Goal: Complete application form

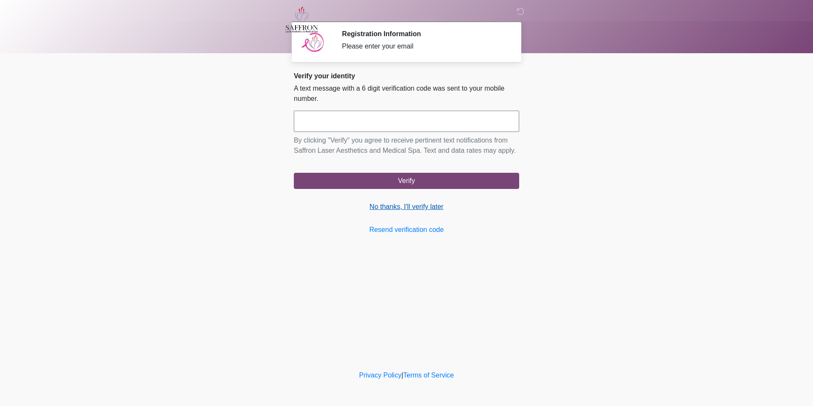
click at [416, 208] on link "No thanks, I'll verify later" at bounding box center [406, 207] width 225 height 10
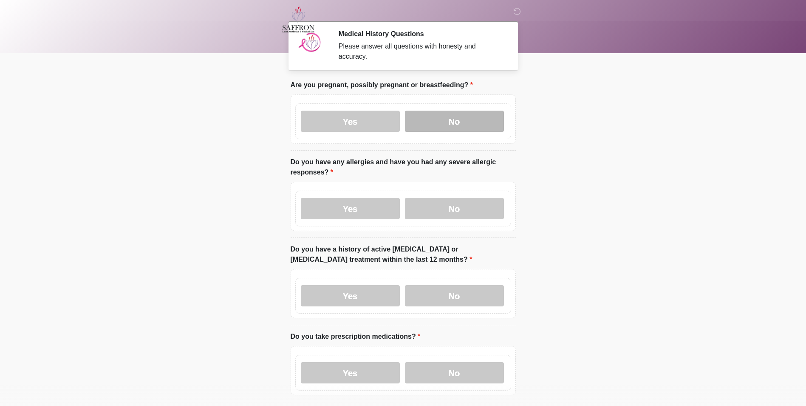
click at [461, 111] on label "No" at bounding box center [454, 121] width 99 height 21
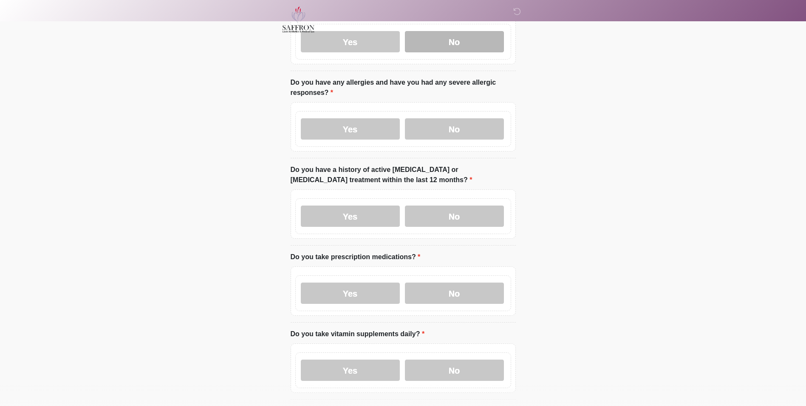
scroll to position [82, 0]
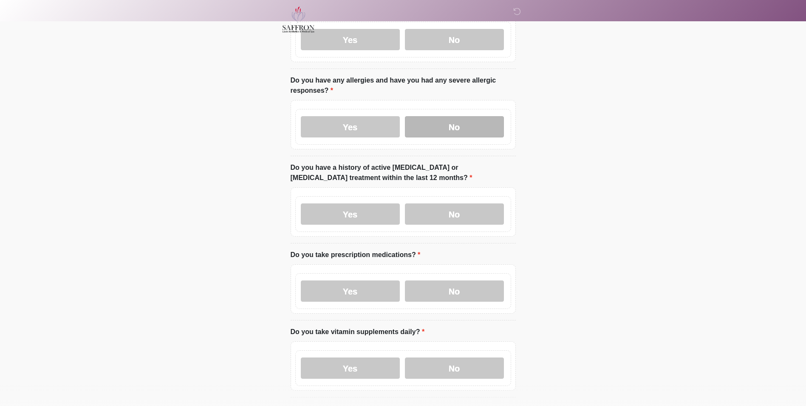
click at [461, 119] on label "No" at bounding box center [454, 126] width 99 height 21
click at [462, 211] on label "No" at bounding box center [454, 213] width 99 height 21
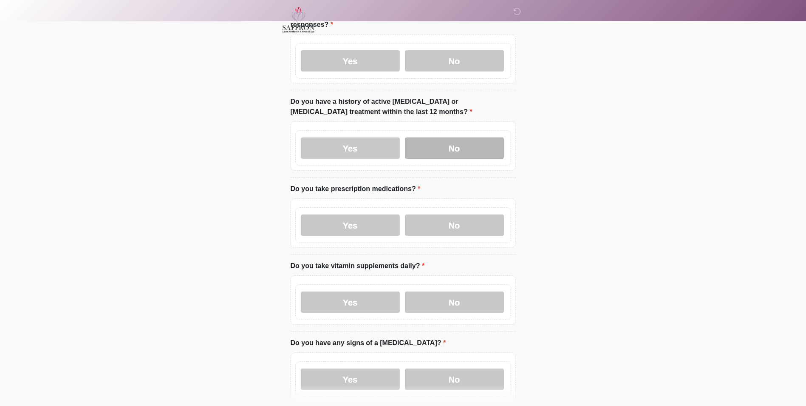
scroll to position [265, 0]
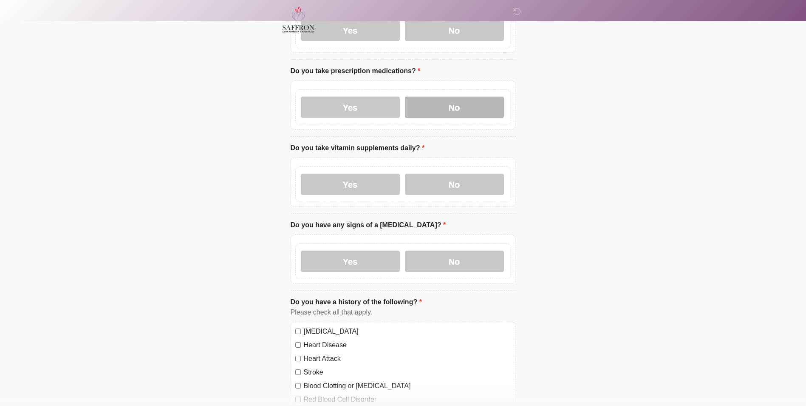
click at [451, 97] on label "No" at bounding box center [454, 107] width 99 height 21
click at [375, 174] on label "Yes" at bounding box center [350, 183] width 99 height 21
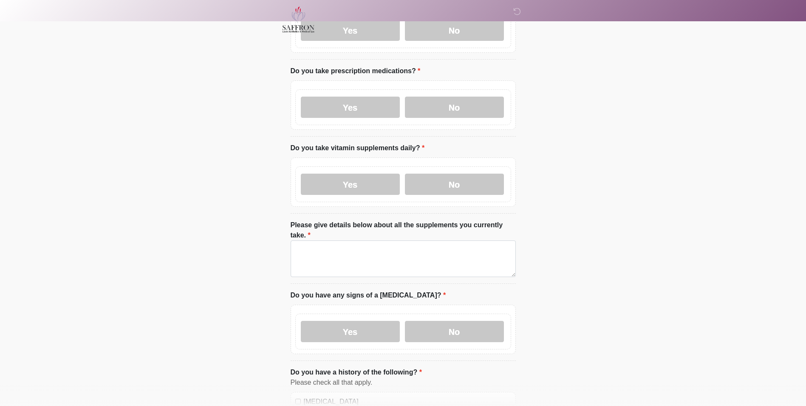
click at [376, 221] on label "Please give details below about all the supplements you currently take." at bounding box center [403, 230] width 225 height 20
click at [376, 240] on textarea "Please give details below about all the supplements you currently take." at bounding box center [403, 258] width 225 height 37
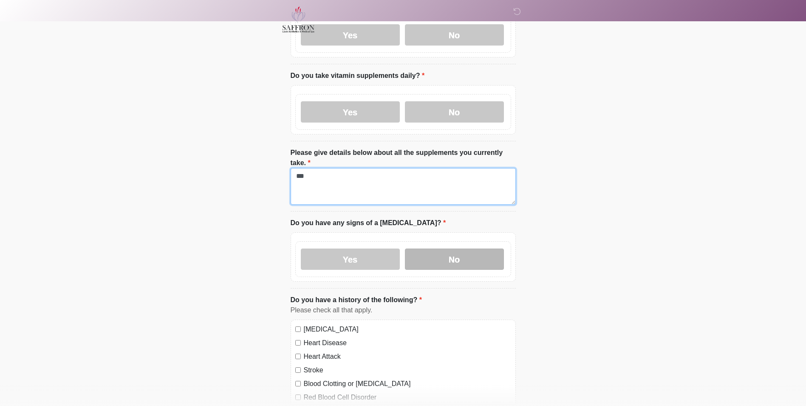
type textarea "***"
click at [448, 248] on label "No" at bounding box center [454, 258] width 99 height 21
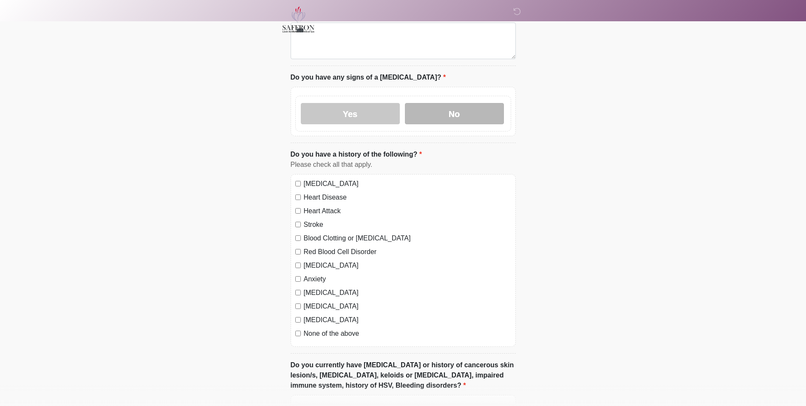
scroll to position [483, 0]
click at [361, 328] on label "None of the above" at bounding box center [407, 333] width 207 height 10
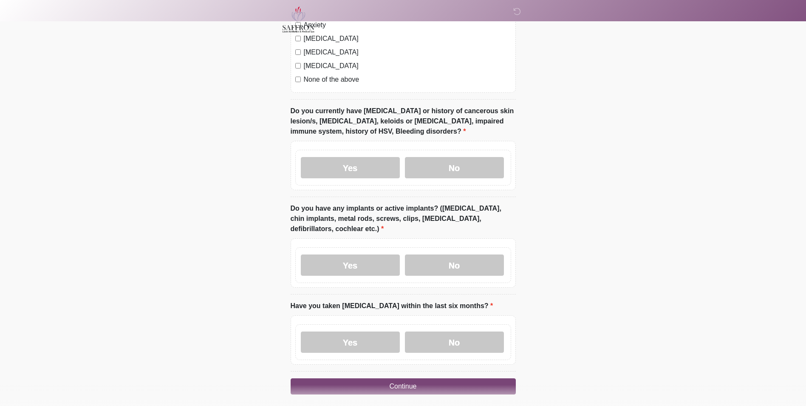
scroll to position [753, 0]
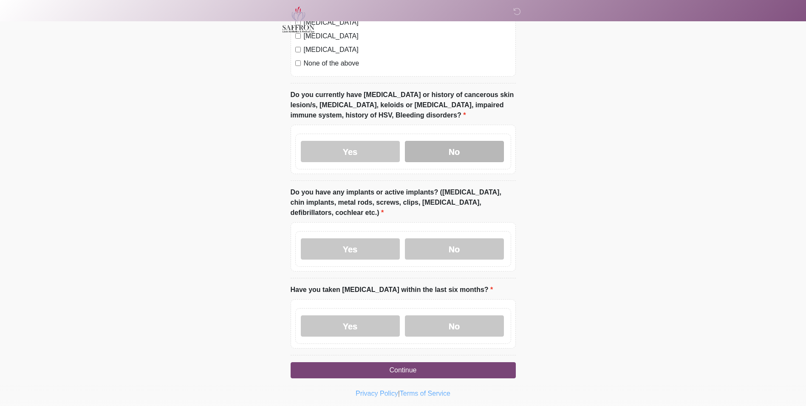
click at [448, 141] on label "No" at bounding box center [454, 151] width 99 height 21
click at [437, 238] on label "No" at bounding box center [454, 248] width 99 height 21
click at [459, 315] on label "No" at bounding box center [454, 325] width 99 height 21
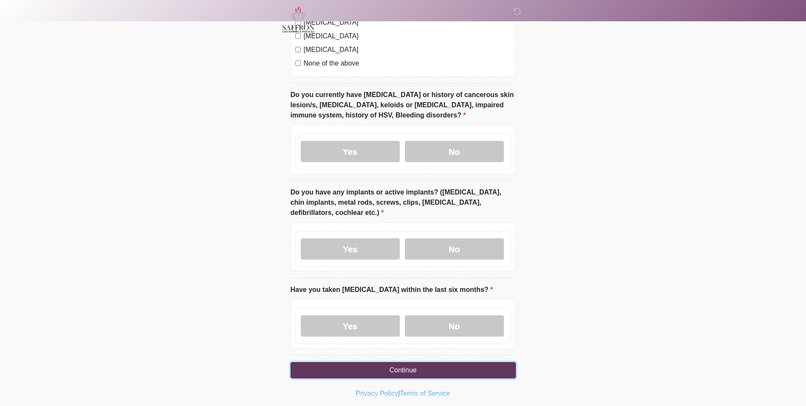
click at [449, 362] on button "Continue" at bounding box center [403, 370] width 225 height 16
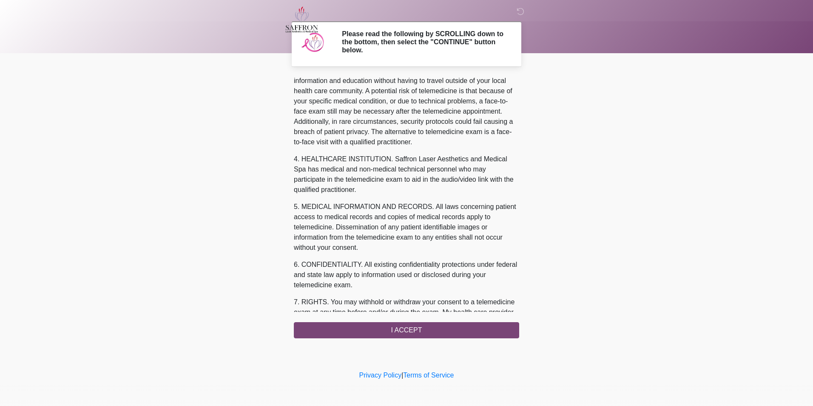
scroll to position [268, 0]
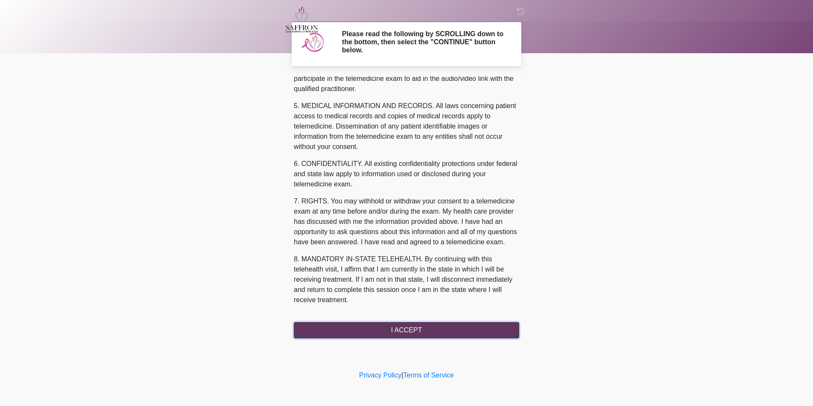
click at [416, 331] on button "I ACCEPT" at bounding box center [406, 330] width 225 height 16
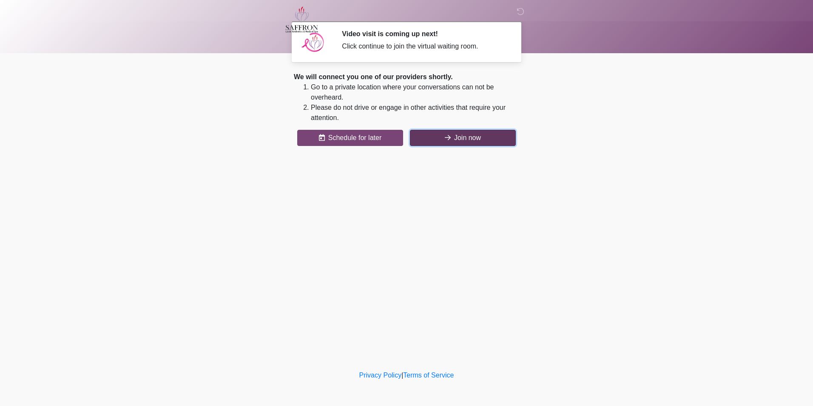
click at [463, 143] on button "Join now" at bounding box center [463, 138] width 106 height 16
